Goal: Subscribe to service/newsletter

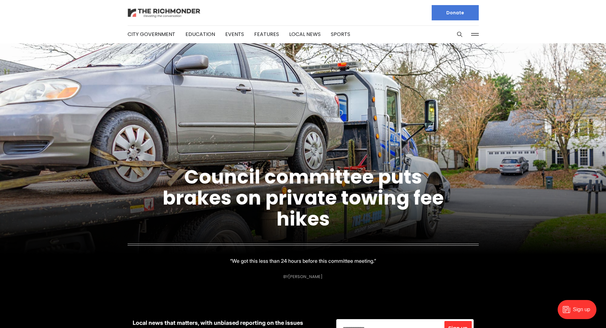
click at [141, 11] on img at bounding box center [164, 12] width 73 height 11
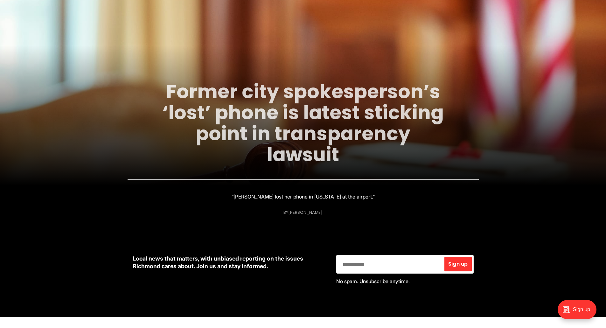
scroll to position [64, 0]
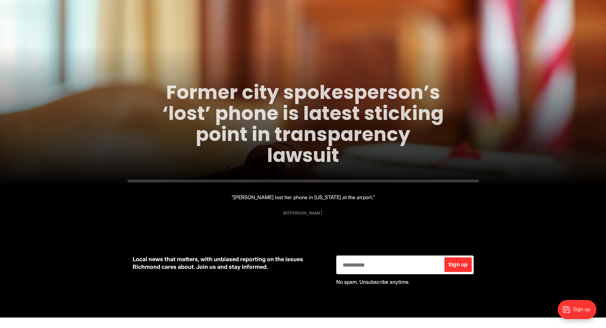
click at [245, 121] on link "Former city spokesperson’s ‘lost’ phone is latest sticking point in transparenc…" at bounding box center [303, 124] width 282 height 90
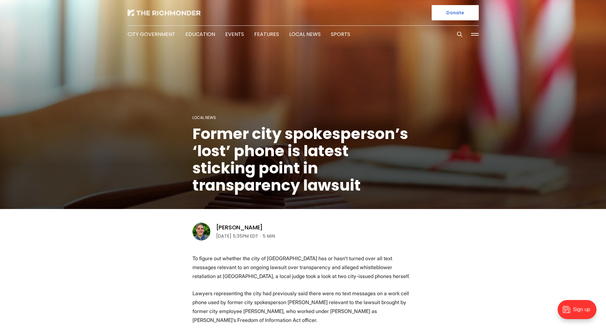
click at [154, 15] on img at bounding box center [164, 13] width 73 height 6
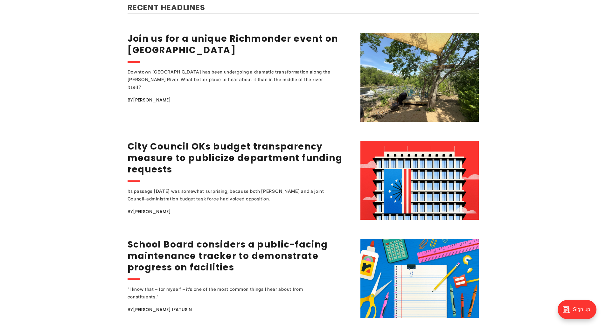
scroll to position [796, 0]
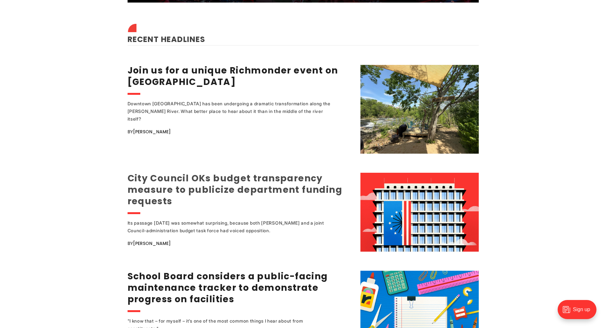
click at [212, 178] on link "City Council OKs budget transparency measure to publicize department funding re…" at bounding box center [235, 189] width 215 height 35
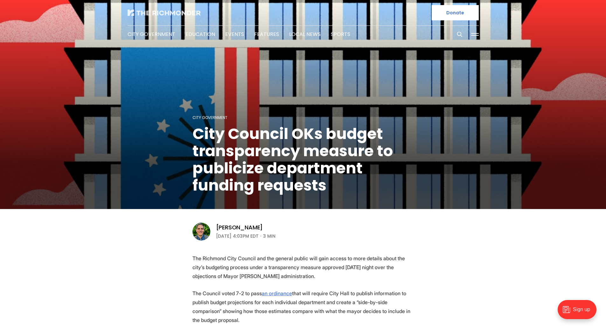
click at [151, 16] on img at bounding box center [164, 13] width 73 height 6
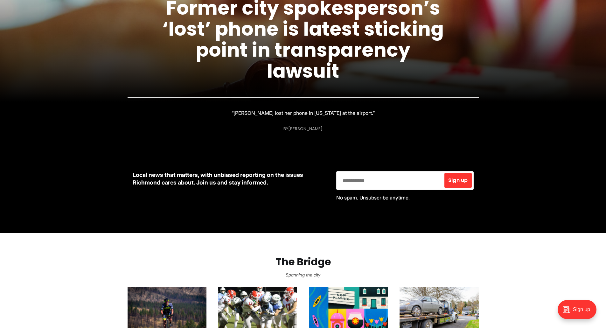
scroll to position [159, 0]
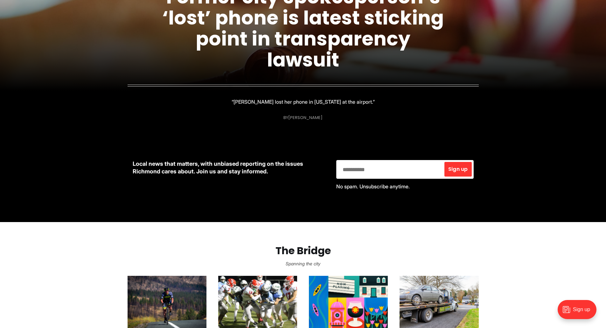
click at [362, 170] on input "email" at bounding box center [390, 169] width 105 height 16
type input "**********"
click at [463, 171] on span "Sign up" at bounding box center [458, 169] width 19 height 5
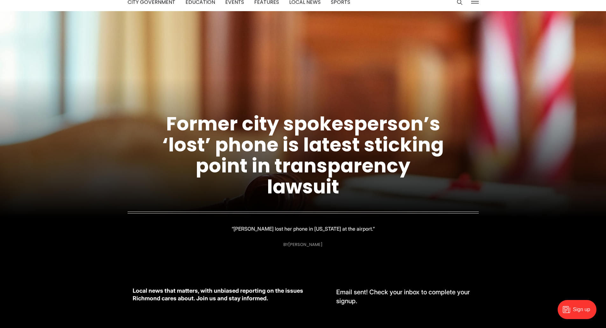
scroll to position [32, 0]
drag, startPoint x: 182, startPoint y: 247, endPoint x: 181, endPoint y: 264, distance: 16.3
drag, startPoint x: 181, startPoint y: 264, endPoint x: 140, endPoint y: 202, distance: 73.5
click at [140, 202] on figcaption "Former city spokesperson’s ‘lost’ phone is latest sticking point in transparenc…" at bounding box center [303, 167] width 606 height 178
